Goal: Information Seeking & Learning: Learn about a topic

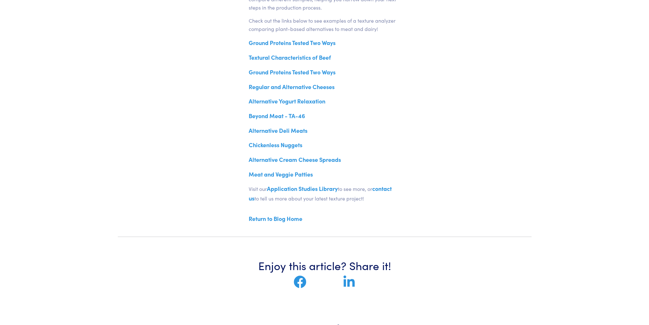
scroll to position [255, 0]
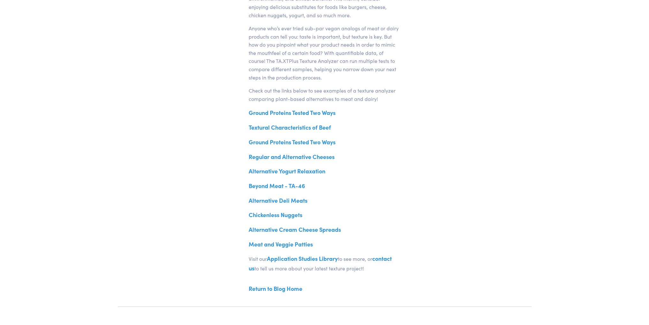
click at [332, 139] on link "Ground Proteins Tested Two Ways" at bounding box center [292, 142] width 87 height 8
click at [332, 115] on link "Ground Proteins Tested Two Ways" at bounding box center [292, 112] width 87 height 8
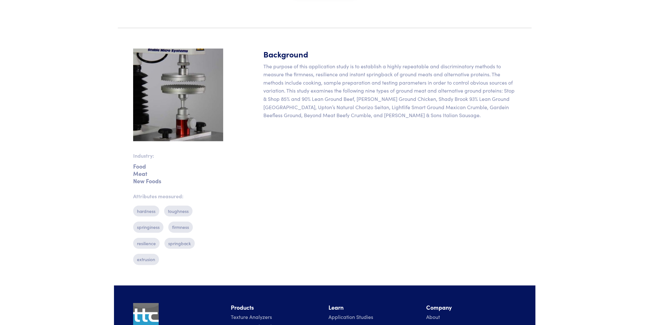
scroll to position [170, 0]
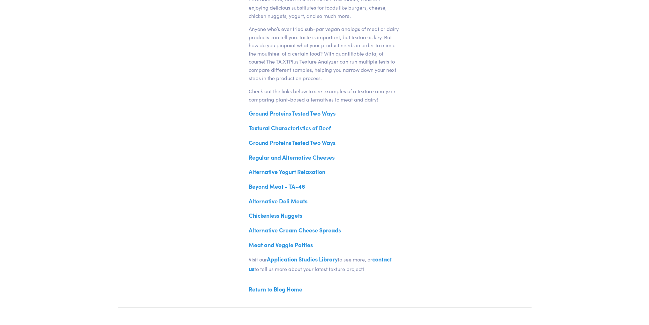
scroll to position [255, 0]
click at [295, 129] on link "Textural Characteristics of Beef" at bounding box center [290, 128] width 82 height 8
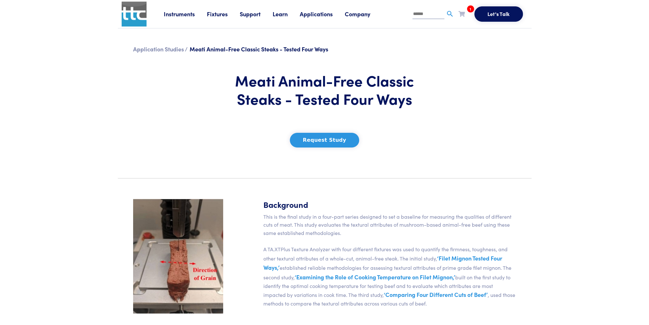
scroll to position [170, 0]
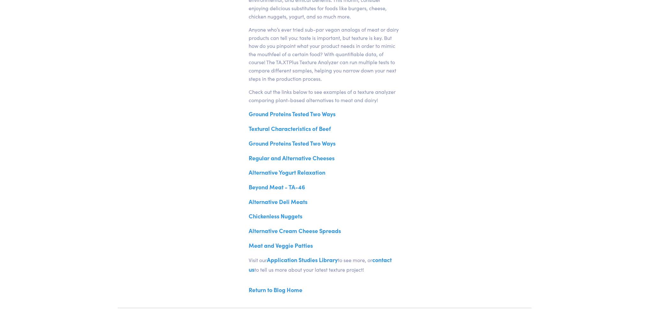
scroll to position [254, 0]
click at [324, 159] on link "Regular and Alternative Cheeses" at bounding box center [292, 158] width 86 height 8
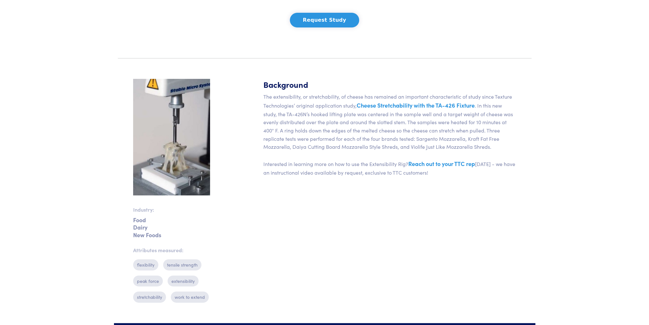
scroll to position [255, 0]
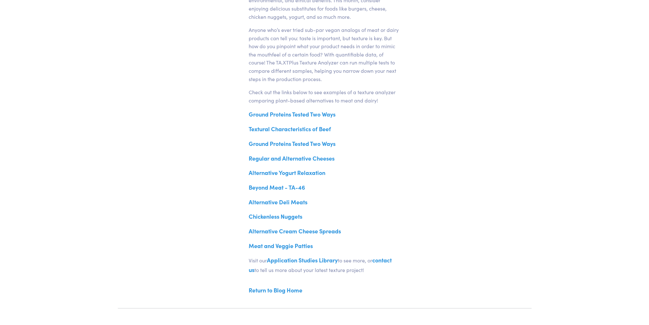
scroll to position [254, 0]
click at [318, 173] on link "Alternative Yogurt Relaxation" at bounding box center [287, 172] width 77 height 8
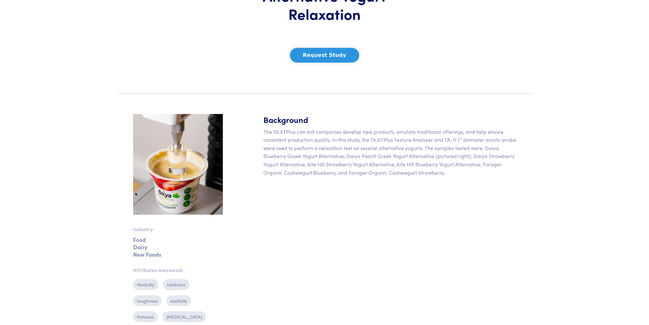
scroll to position [85, 0]
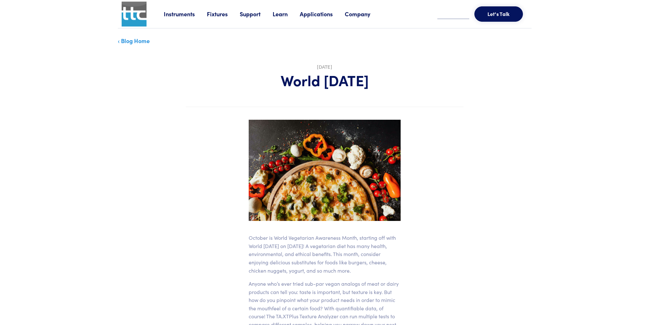
scroll to position [253, 0]
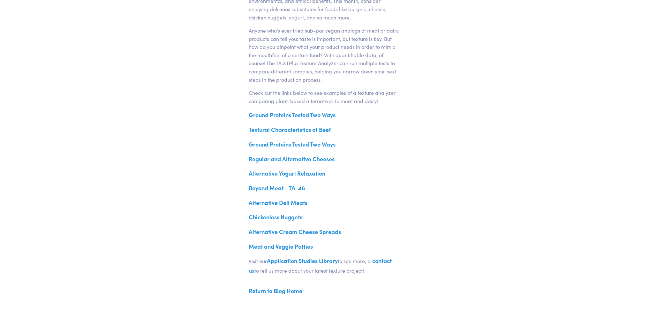
click at [295, 188] on link "Beyond Meat - TA-46" at bounding box center [277, 188] width 56 height 8
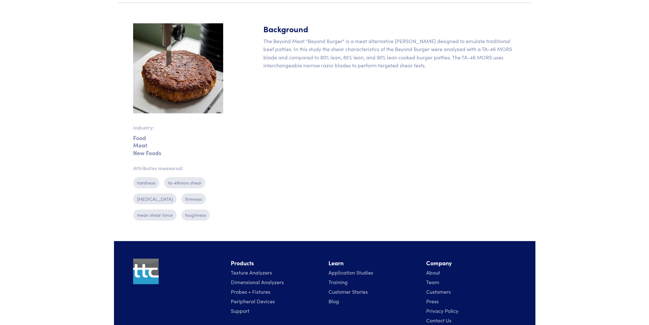
scroll to position [234, 0]
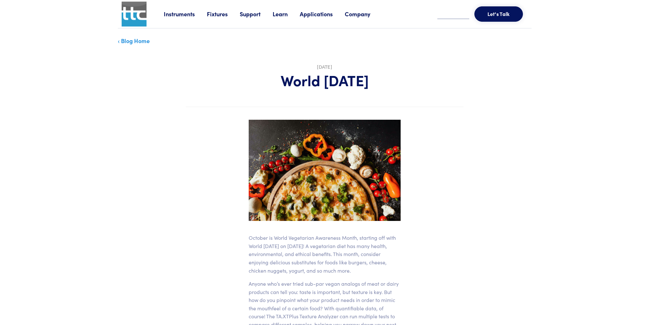
scroll to position [253, 0]
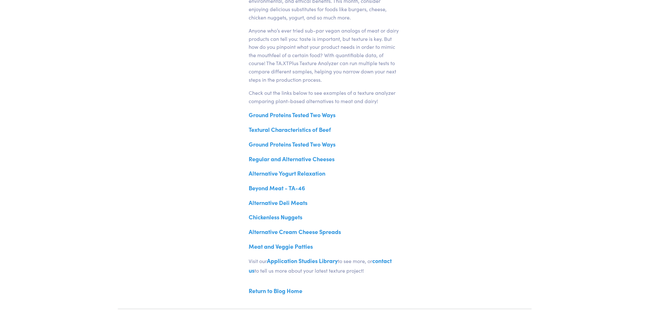
click at [287, 217] on link "Chickenless Nuggets" at bounding box center [276, 217] width 54 height 8
click at [305, 245] on link "Meat and Veggie Patties" at bounding box center [281, 246] width 64 height 8
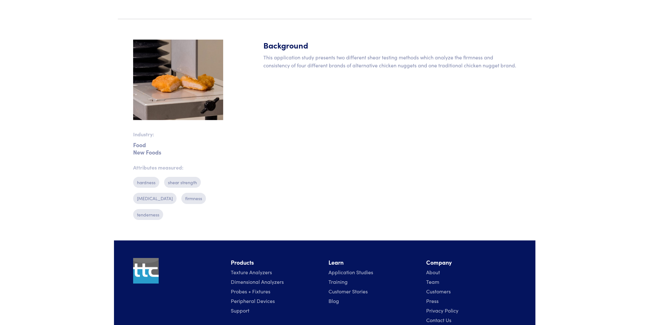
scroll to position [217, 0]
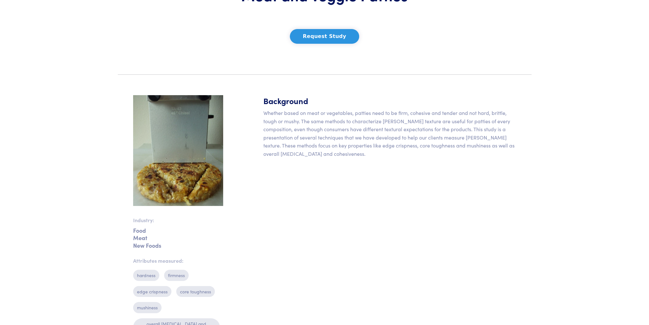
scroll to position [82, 0]
